Goal: Transaction & Acquisition: Book appointment/travel/reservation

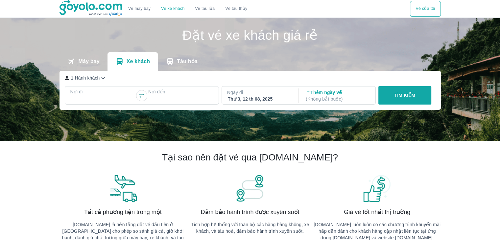
click at [177, 95] on p "Nơi đến" at bounding box center [180, 91] width 65 height 7
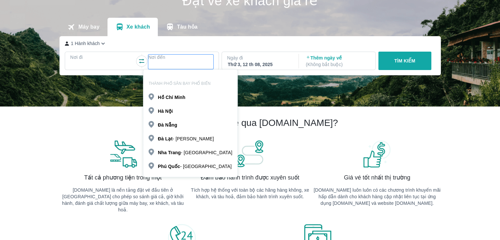
scroll to position [37, 0]
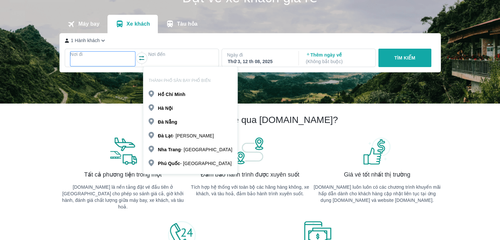
click at [114, 60] on div at bounding box center [103, 62] width 64 height 8
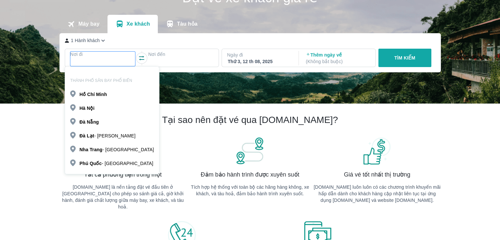
click at [95, 108] on div "Hà Nội" at bounding box center [112, 107] width 94 height 11
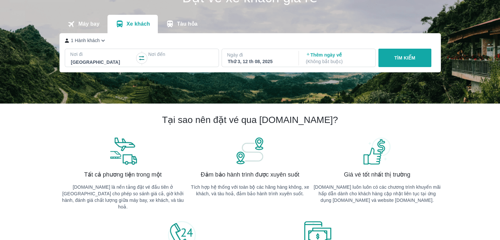
click at [179, 58] on div "Nơi đến" at bounding box center [180, 59] width 65 height 16
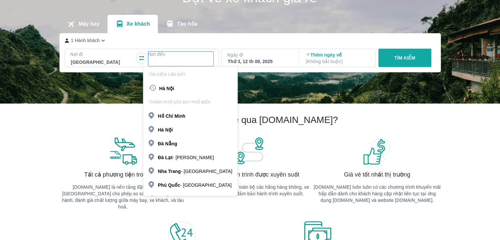
click at [172, 141] on b "Nẵng" at bounding box center [171, 143] width 12 height 5
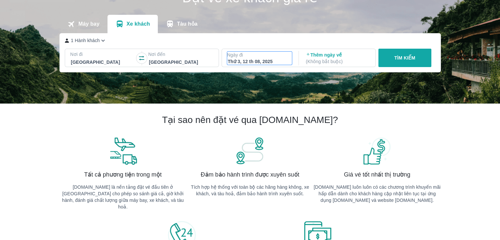
click at [245, 59] on div "Thứ 3, 12 th 08, 2025" at bounding box center [260, 61] width 64 height 7
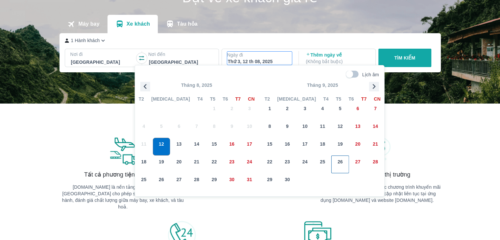
click at [339, 163] on span "26" at bounding box center [340, 161] width 5 height 7
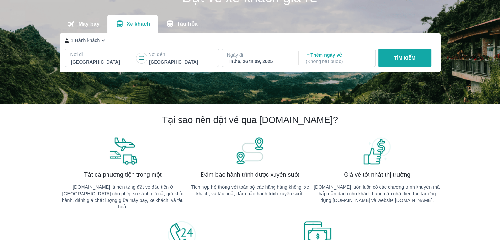
click at [392, 58] on button "TÌM KIẾM" at bounding box center [404, 58] width 53 height 18
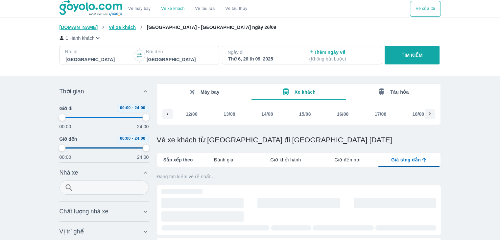
type input "97.9166666666667"
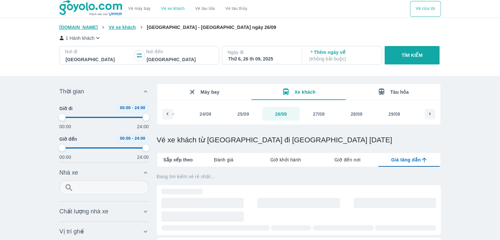
type input "97.9166666666667"
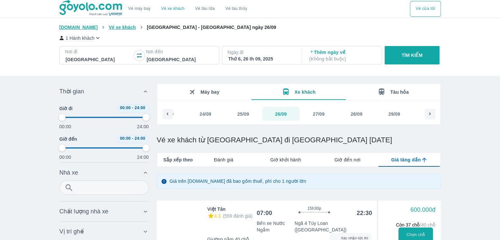
type input "97.9166666666667"
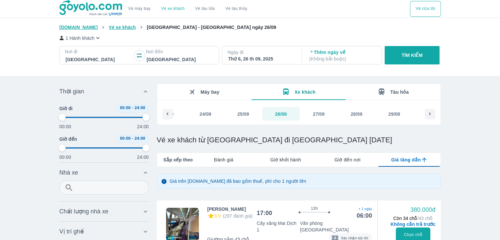
type input "97.9166666666667"
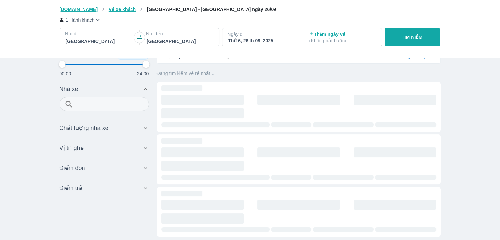
scroll to position [153, 0]
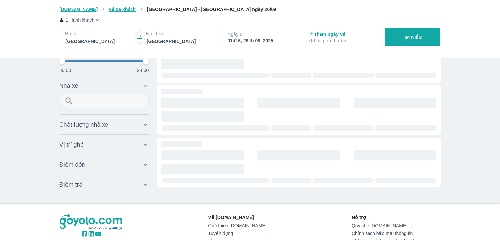
type input "97.9166666666667"
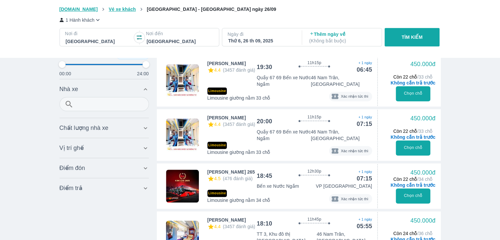
scroll to position [381, 0]
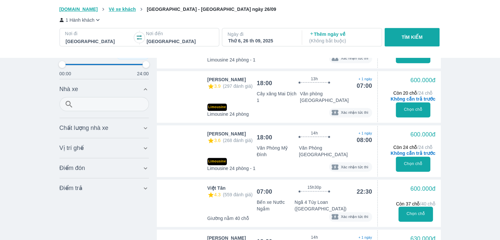
type input "97.9166666666667"
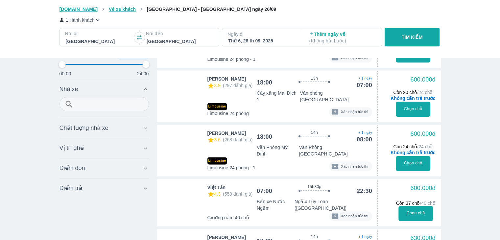
type input "97.9166666666667"
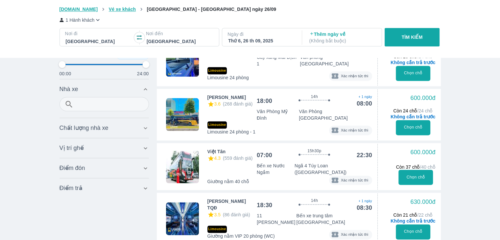
type input "97.9166666666667"
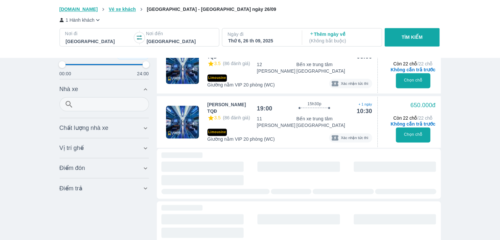
type input "97.9166666666667"
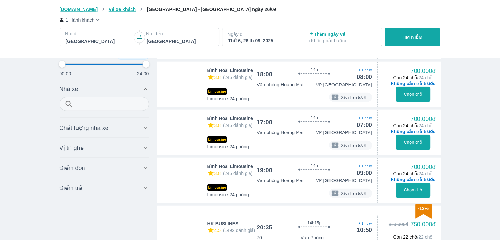
type input "97.9166666666667"
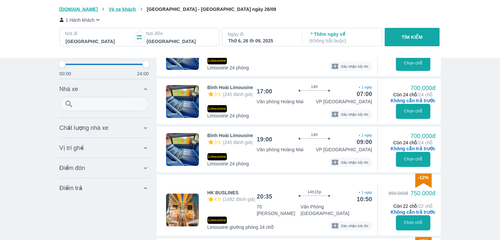
scroll to position [1834, 0]
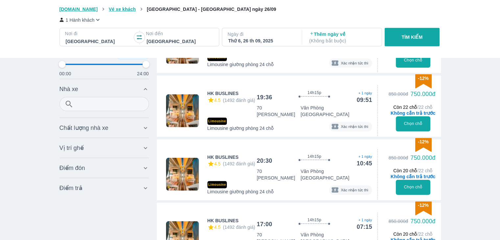
type input "97.9166666666667"
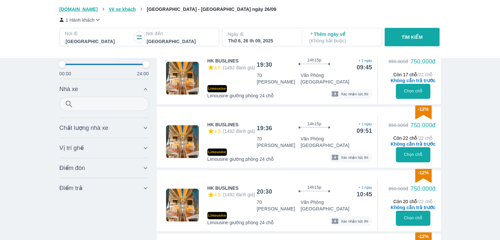
type input "97.9166666666667"
click at [89, 103] on input "text" at bounding box center [105, 104] width 60 height 10
click at [134, 111] on div at bounding box center [103, 104] width 89 height 14
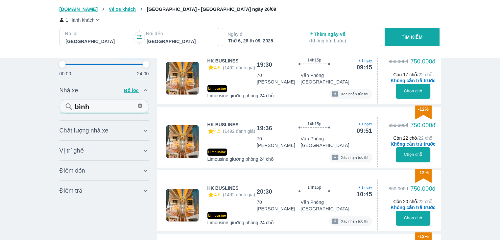
type input "bình"
click at [78, 129] on span "Chất lượng nhà xe" at bounding box center [83, 131] width 49 height 8
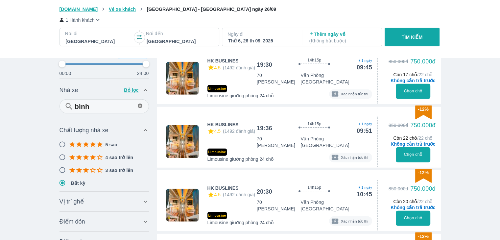
click at [105, 111] on input "bình" at bounding box center [105, 107] width 60 height 10
click at [133, 91] on p "Bỏ lọc" at bounding box center [132, 90] width 16 height 7
type input "97.9166666666667"
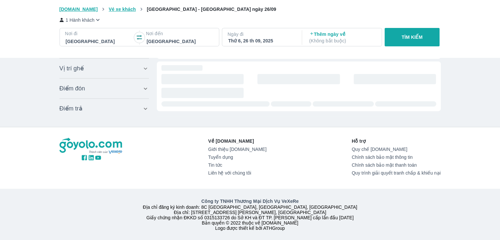
type input "97.9166666666667"
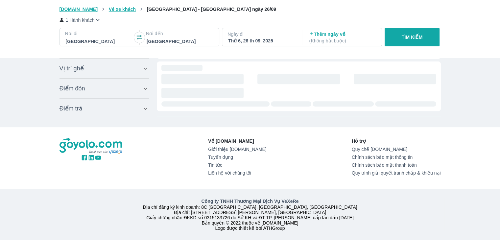
type input "97.9166666666667"
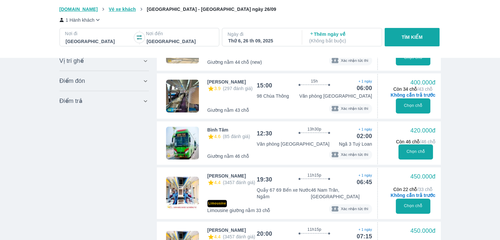
click at [416, 151] on button "Chọn chỗ" at bounding box center [415, 151] width 35 height 15
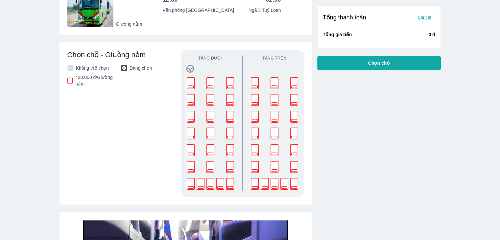
scroll to position [153, 0]
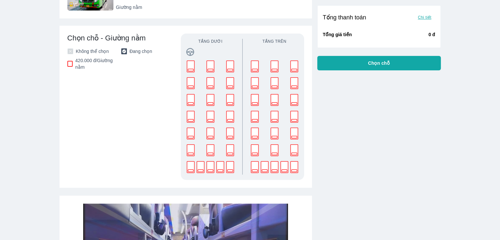
click at [189, 65] on rect at bounding box center [191, 67] width 8 height 12
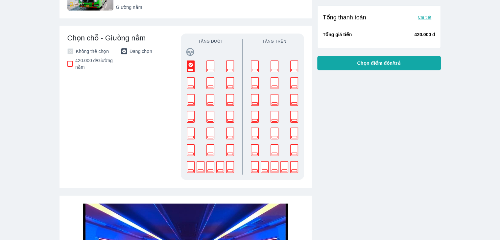
click at [340, 66] on button "Chọn điểm đón/trả" at bounding box center [379, 63] width 124 height 14
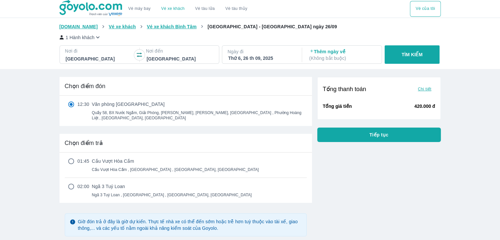
click at [69, 161] on div "01:45 Cầu Vượt Hòa Cầm Cầu Vượt Hòa Cầm , Phường Hòa Thọ Tây , Cẩm Lệ, Đà Nẵng" at bounding box center [186, 165] width 242 height 14
radio input "true"
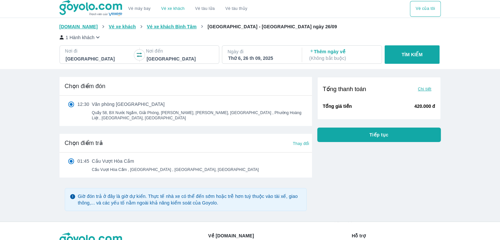
click at [345, 137] on button "Tiếp tục" at bounding box center [379, 135] width 124 height 14
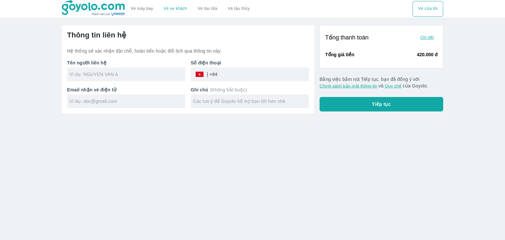
click at [423, 35] on span "Chi tiết" at bounding box center [426, 37] width 13 height 5
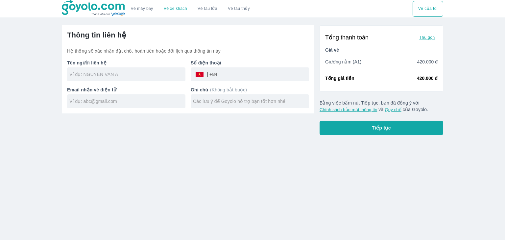
drag, startPoint x: 145, startPoint y: 69, endPoint x: 144, endPoint y: 75, distance: 6.3
click at [145, 73] on div at bounding box center [126, 74] width 118 height 14
type input "[PERSON_NAME]"
click at [244, 72] on input "tel" at bounding box center [263, 74] width 92 height 16
type input "373781705"
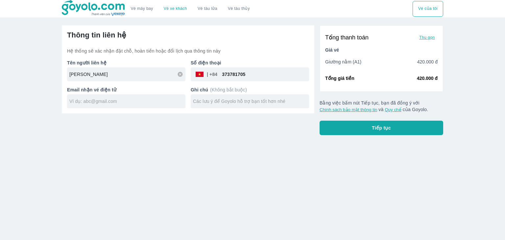
click at [96, 104] on input "text" at bounding box center [127, 101] width 116 height 7
type input "[EMAIL_ADDRESS][DOMAIN_NAME]"
click at [386, 125] on span "Tiếp tục" at bounding box center [381, 128] width 19 height 7
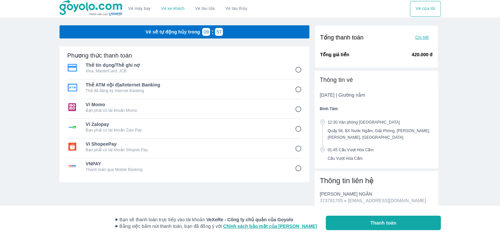
click at [422, 36] on span "Chi tiết" at bounding box center [421, 37] width 13 height 5
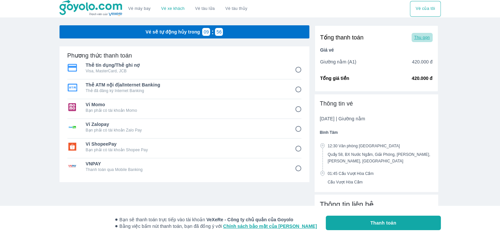
click at [422, 36] on span "Thu gọn" at bounding box center [421, 37] width 15 height 5
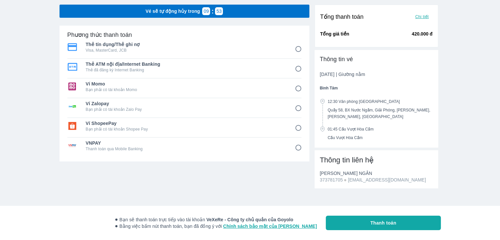
scroll to position [21, 0]
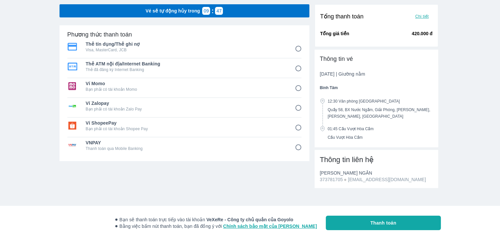
click at [206, 50] on p "Visa, MasterCard, JCB" at bounding box center [186, 49] width 200 height 5
radio input "true"
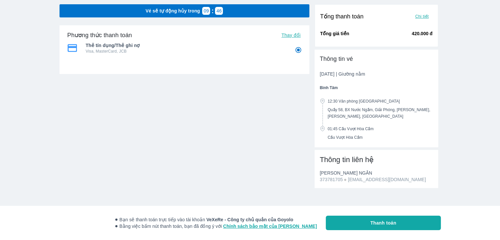
click at [342, 221] on button "Thanh toán" at bounding box center [383, 223] width 115 height 14
radio input "false"
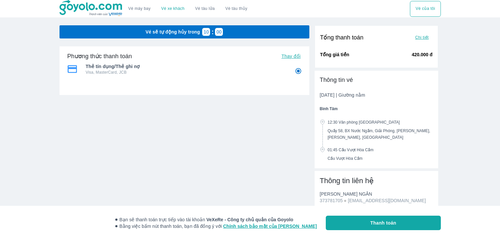
scroll to position [21, 0]
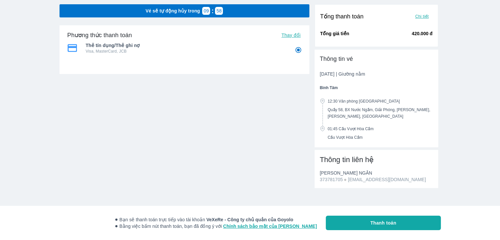
click at [13, 3] on div "Vé máy bay Vé xe khách Vé tàu lửa Vé tàu thủy Vé của tôi Vé sẽ tự động hủy tron…" at bounding box center [250, 110] width 500 height 262
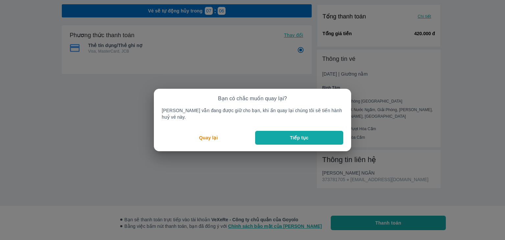
click at [270, 131] on button "Tiếp tục" at bounding box center [299, 138] width 88 height 14
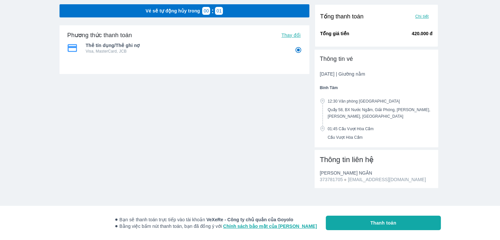
radio input "false"
